Goal: Check status: Check status

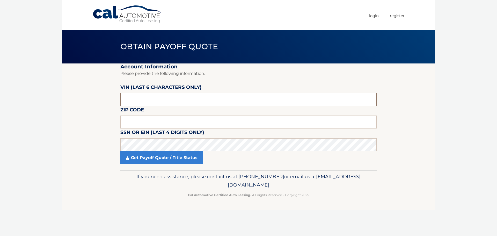
click at [135, 105] on input "text" at bounding box center [248, 99] width 256 height 13
paste input "129783"
type input "129783"
click at [132, 118] on input "text" at bounding box center [248, 121] width 256 height 13
type input "07055"
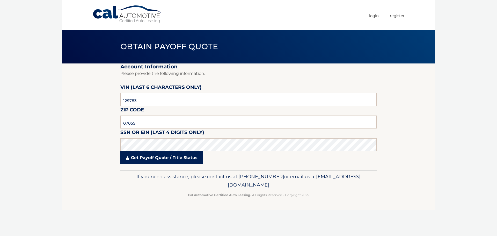
click at [176, 165] on fieldset "Account Information Please provide the following information. [PERSON_NAME] (la…" at bounding box center [248, 116] width 256 height 107
click at [176, 159] on link "Get Payoff Quote / Title Status" at bounding box center [161, 157] width 83 height 13
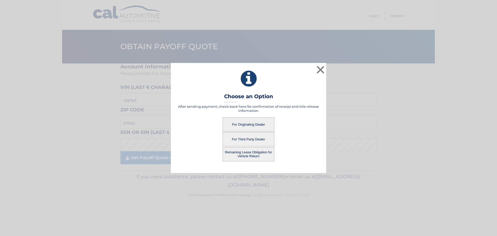
click at [248, 154] on button "Remaining Lease Obligation for Vehicle Return" at bounding box center [249, 154] width 52 height 14
click at [243, 151] on button "Remaining Lease Obligation for Vehicle Return" at bounding box center [249, 154] width 52 height 14
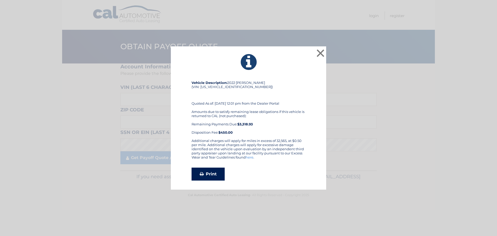
click at [214, 168] on link "Print" at bounding box center [208, 173] width 33 height 13
click at [318, 49] on button "×" at bounding box center [320, 53] width 10 height 10
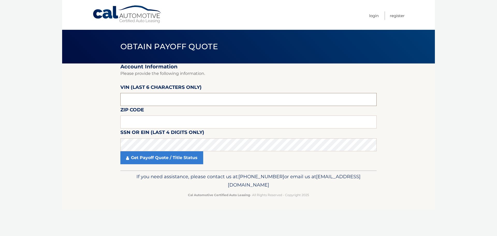
click at [159, 101] on input "text" at bounding box center [248, 99] width 256 height 13
paste input "129783"
type input "129783"
click at [122, 122] on input "text" at bounding box center [248, 121] width 256 height 13
type input "07055"
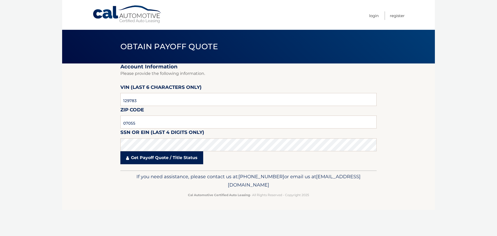
click at [148, 163] on link "Get Payoff Quote / Title Status" at bounding box center [161, 157] width 83 height 13
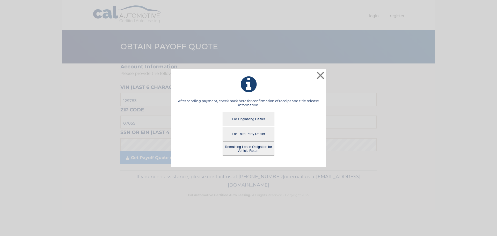
click at [242, 119] on button "For Originating Dealer" at bounding box center [249, 119] width 52 height 14
click at [243, 118] on button "For Originating Dealer" at bounding box center [249, 119] width 52 height 14
